Goal: Task Accomplishment & Management: Manage account settings

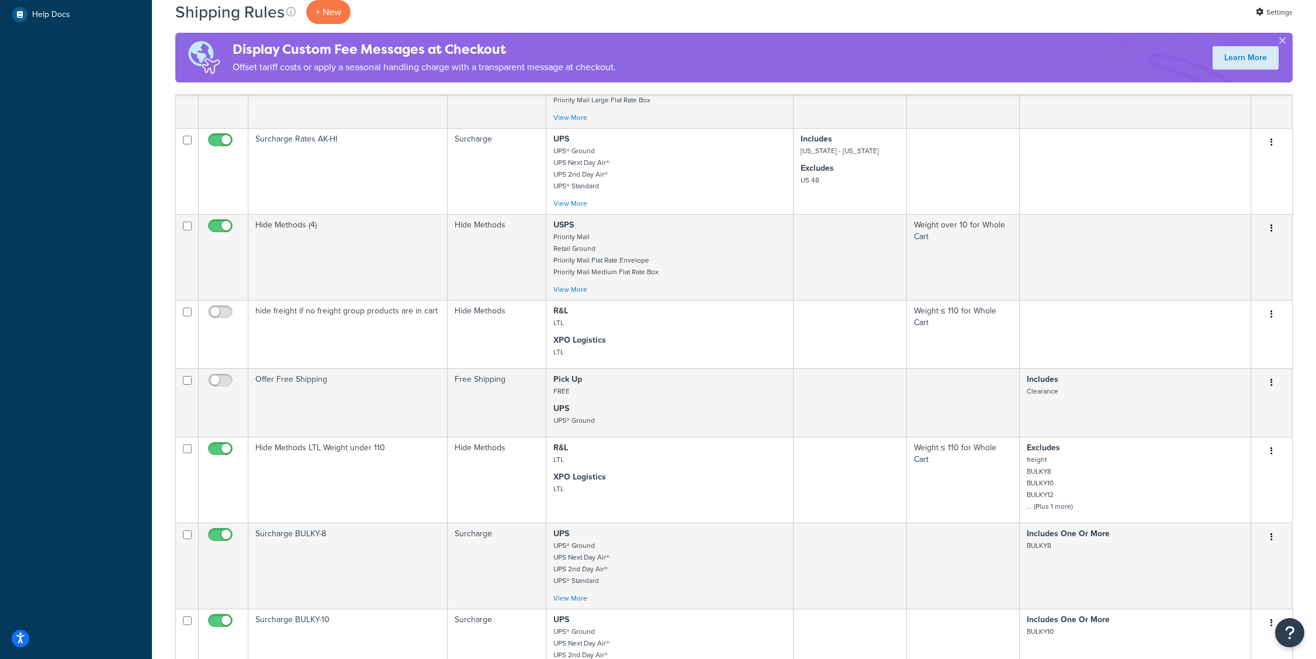
scroll to position [795, 0]
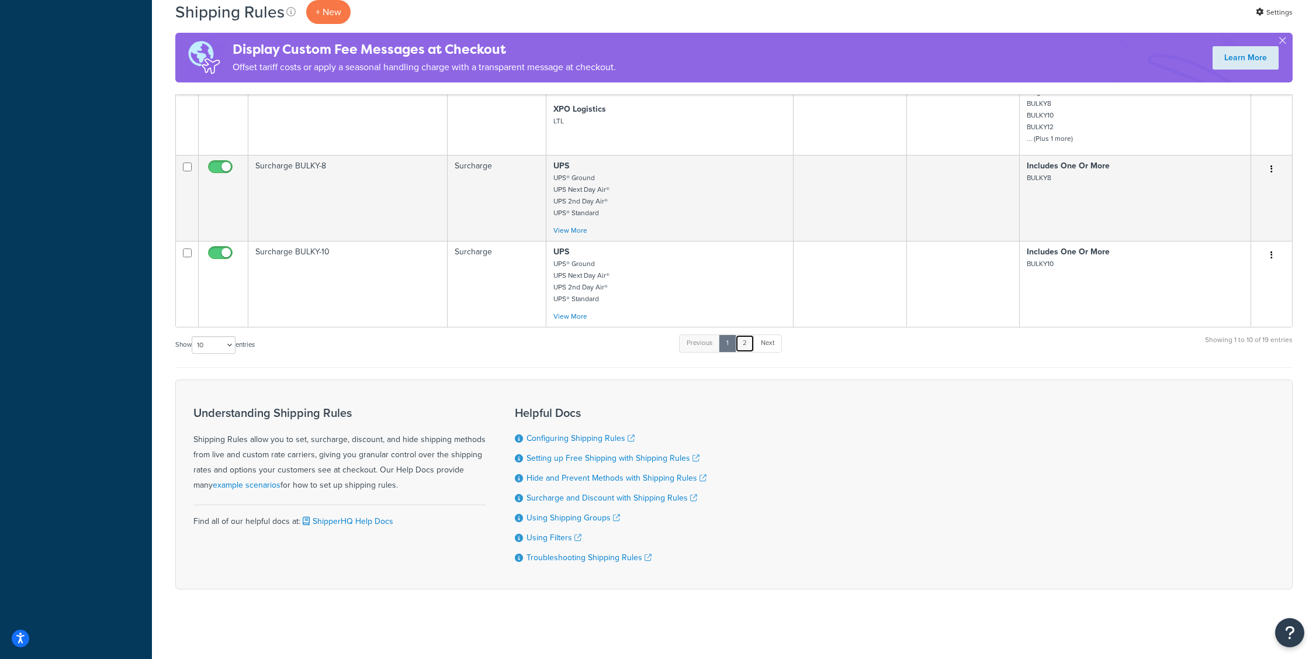
click at [749, 340] on link "2" at bounding box center [744, 343] width 19 height 18
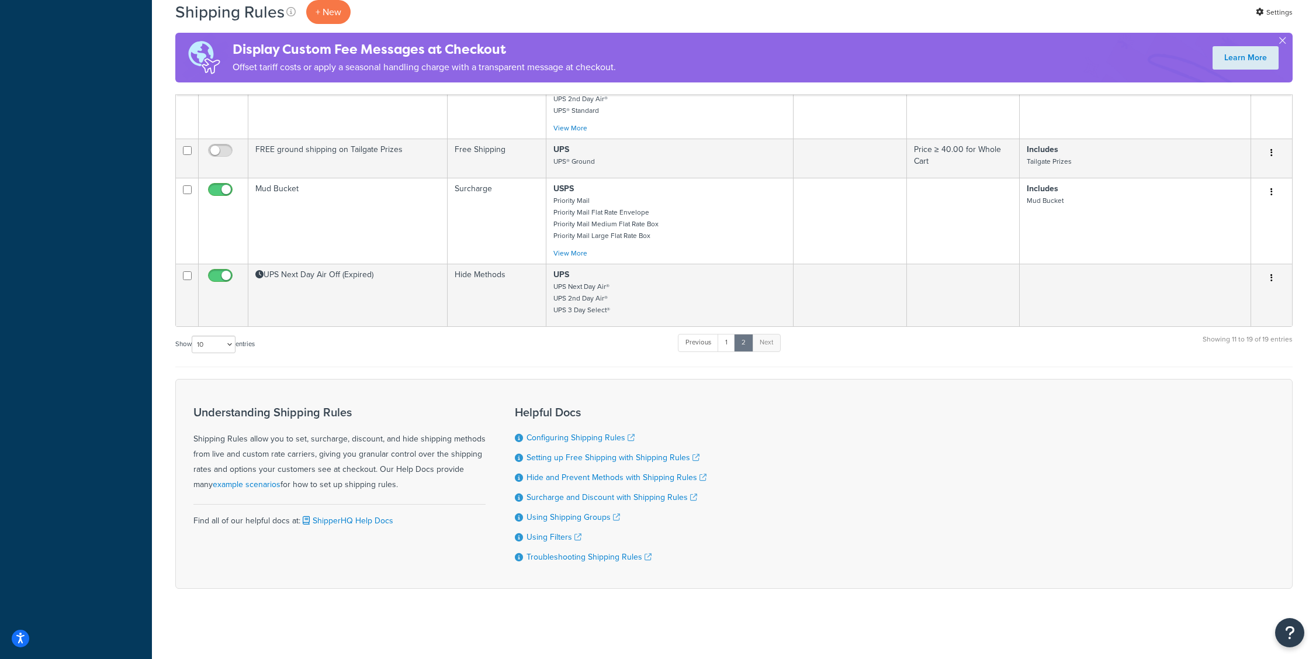
scroll to position [598, 0]
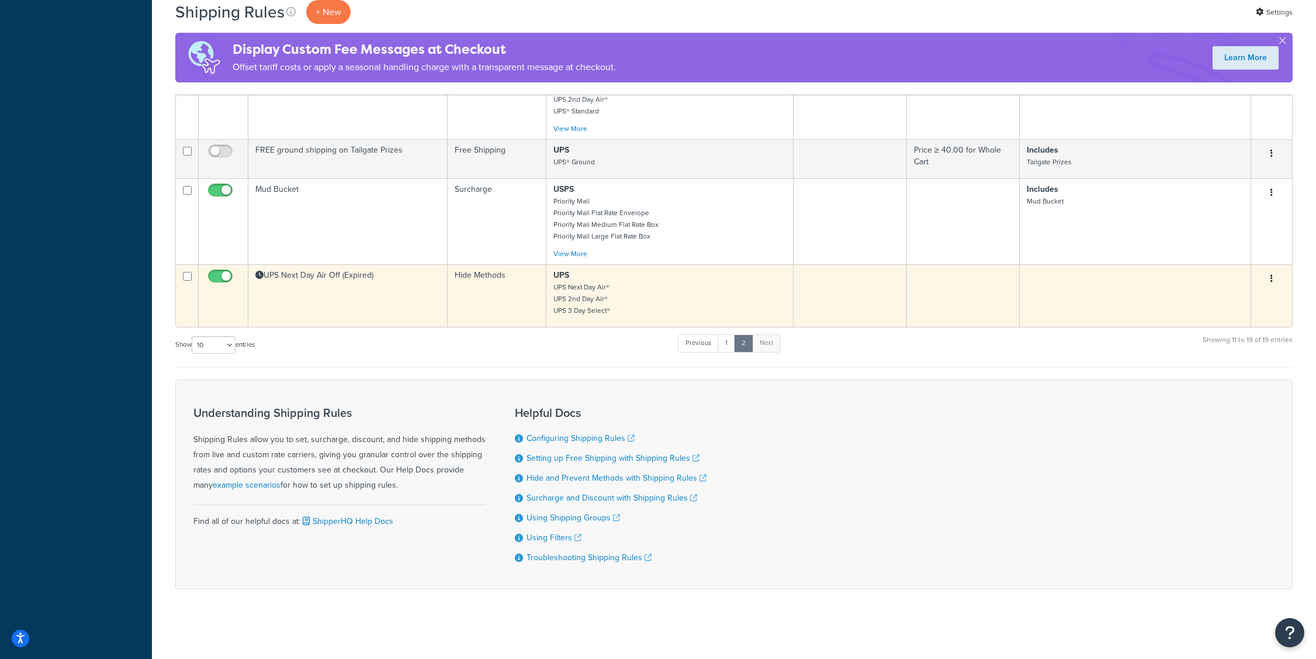
click at [331, 295] on td "UPS Next Day Air Off (Expired)" at bounding box center [347, 295] width 199 height 63
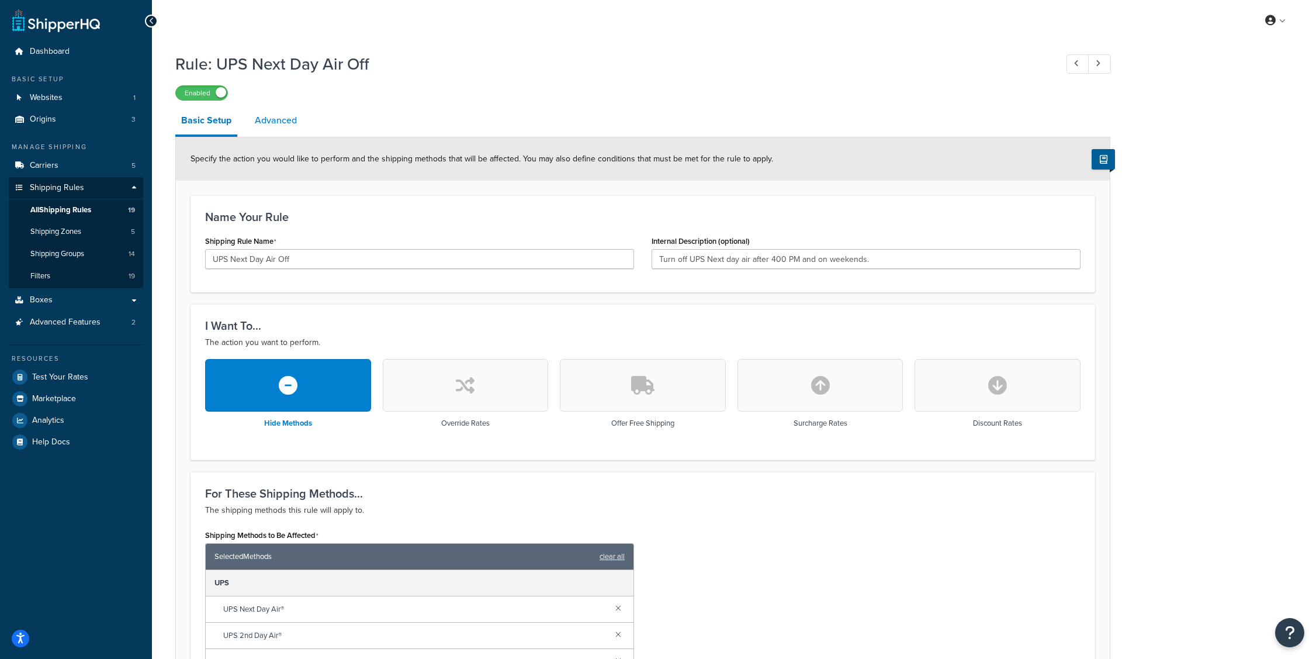
click at [278, 123] on link "Advanced" at bounding box center [276, 120] width 54 height 28
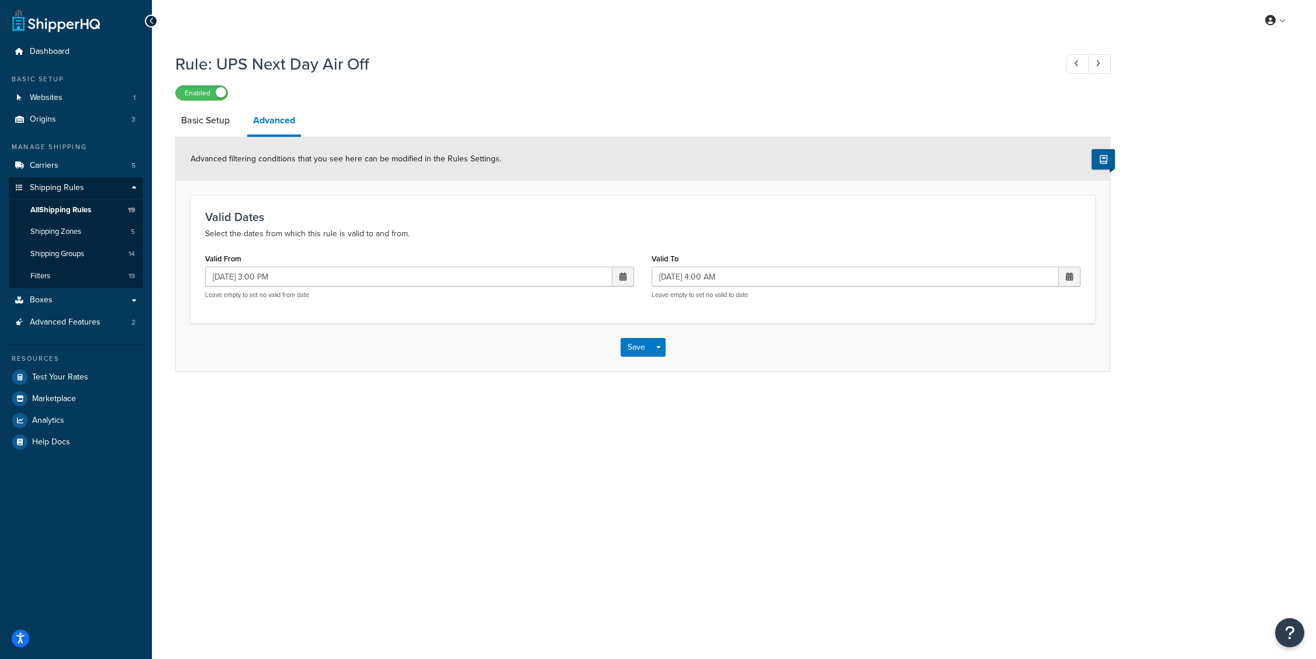
click at [623, 274] on span at bounding box center [623, 276] width 7 height 8
click at [560, 383] on td "24" at bounding box center [561, 387] width 20 height 18
type input "[DATE] 3:00 PM"
click at [1068, 277] on span at bounding box center [1069, 276] width 7 height 8
click at [1024, 386] on td "25" at bounding box center [1028, 387] width 20 height 18
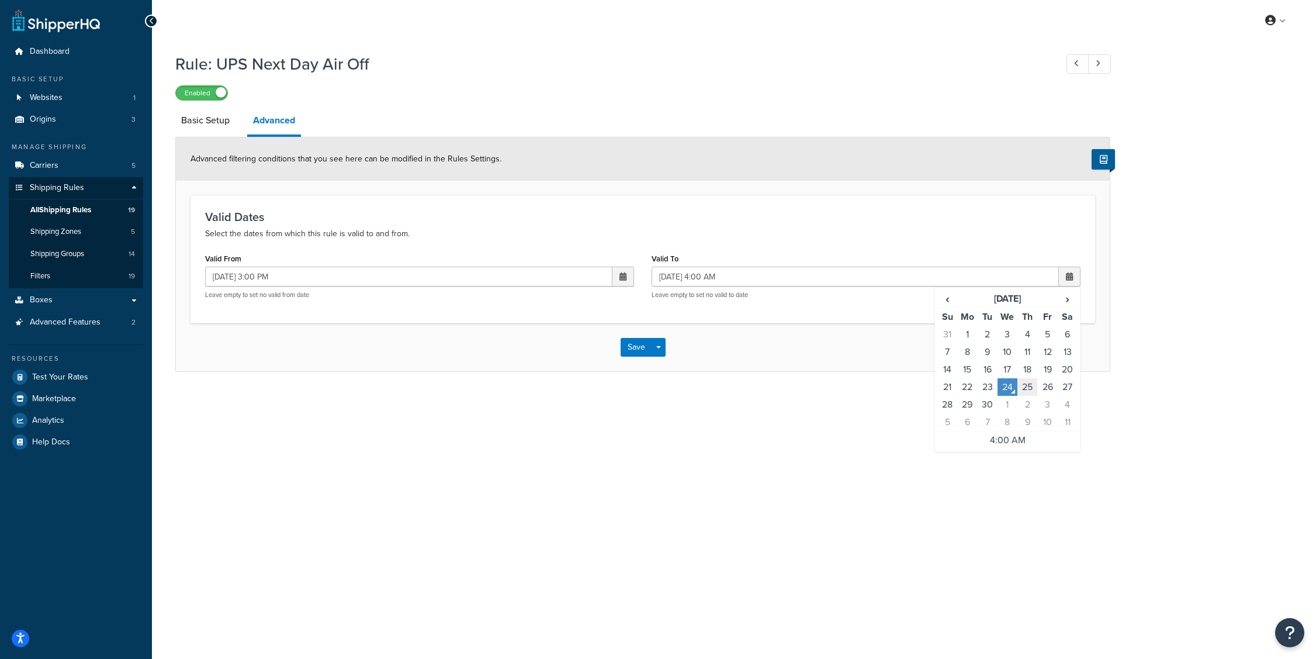
type input "[DATE] 4:00 AM"
click at [634, 345] on button "Save" at bounding box center [637, 347] width 32 height 19
